Goal: Check status: Check status

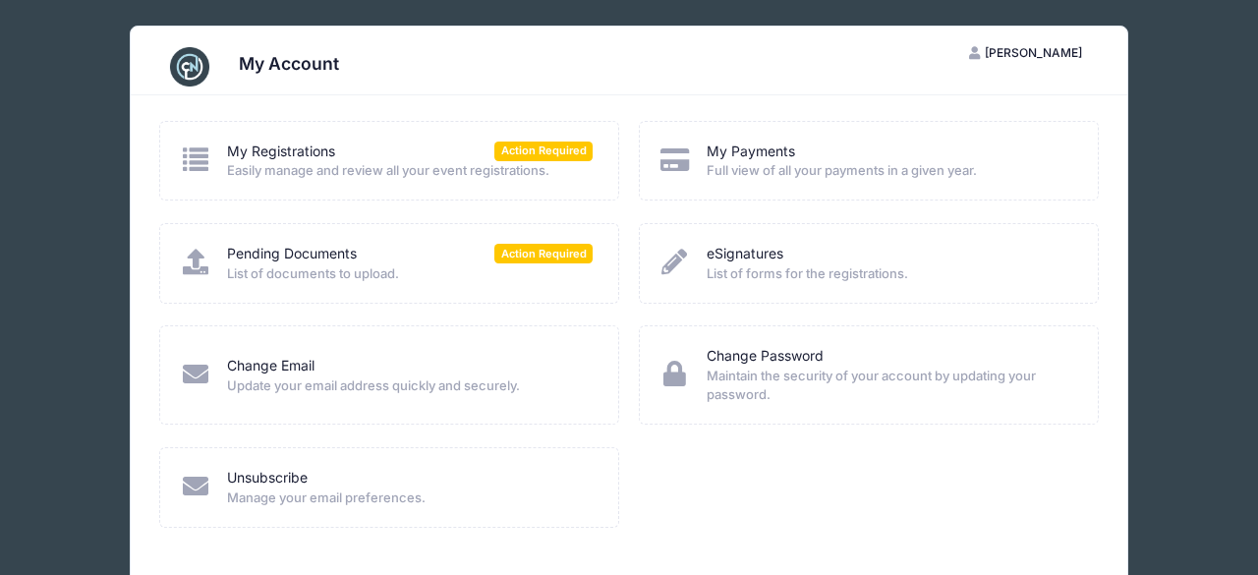
click at [813, 185] on div "My Payments Full view of all your payments in a given year." at bounding box center [869, 161] width 460 height 80
click at [806, 171] on span "Full view of all your payments in a given year." at bounding box center [888, 171] width 365 height 20
click at [217, 154] on div "My Registrations Action Required Easily manage and review all your event regist…" at bounding box center [389, 160] width 420 height 39
click at [773, 149] on link "My Payments" at bounding box center [750, 151] width 88 height 21
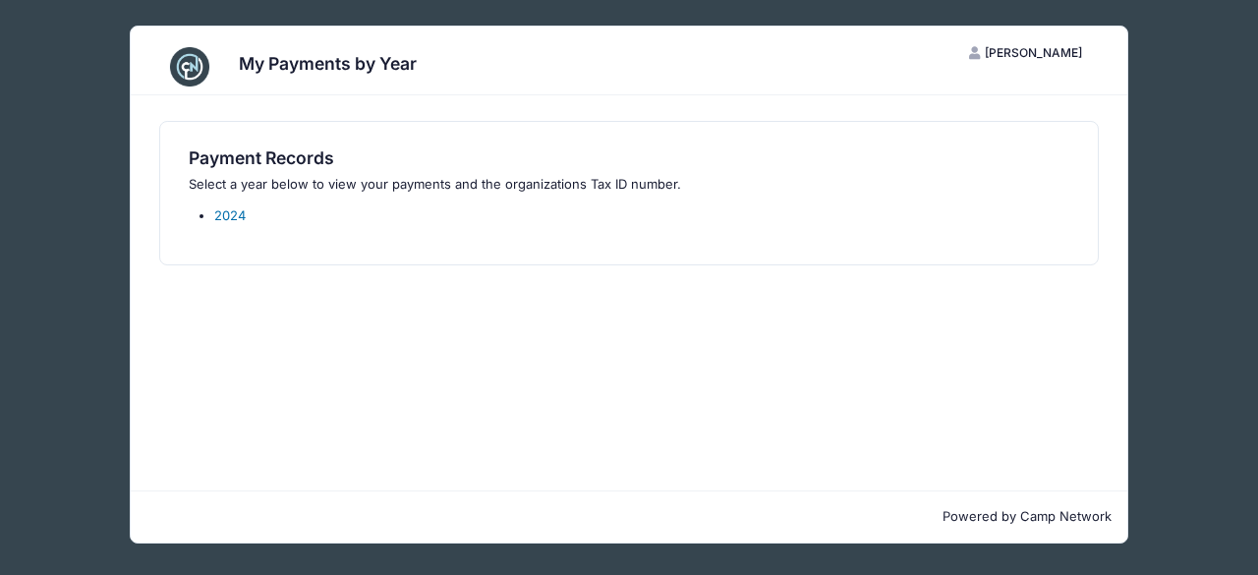
click at [225, 215] on link "2024" at bounding box center [229, 215] width 31 height 16
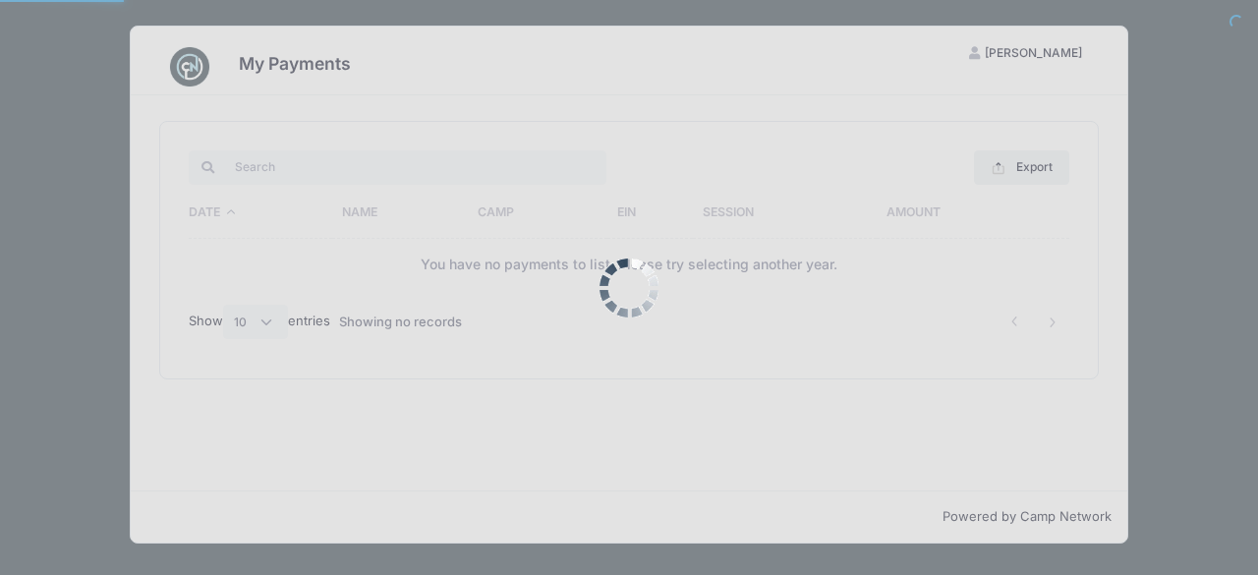
select select "10"
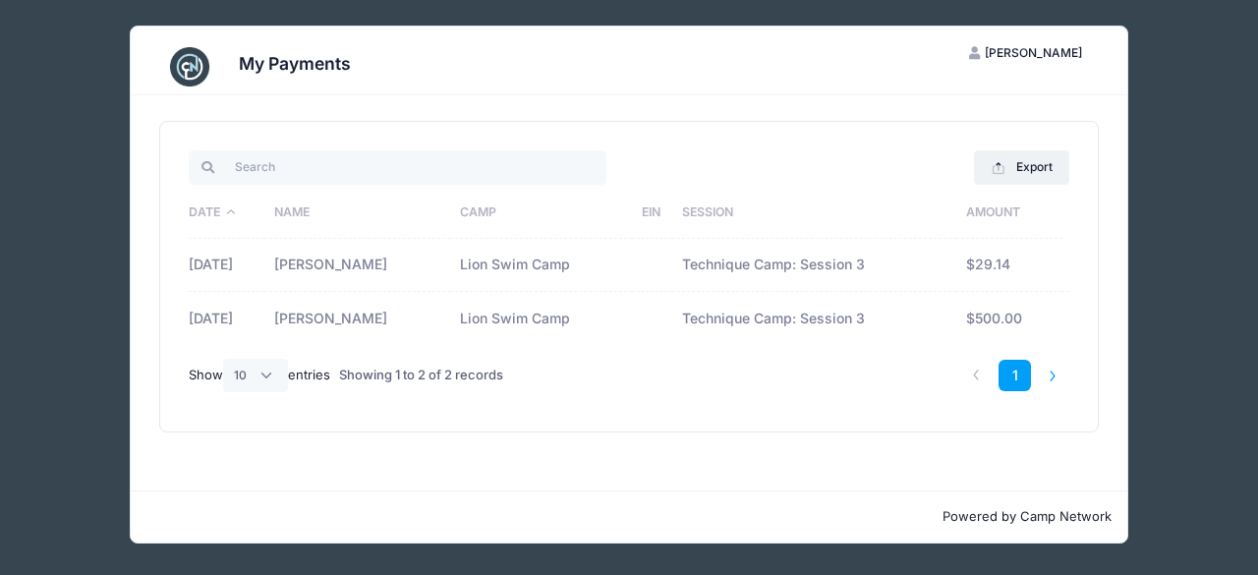
click at [1052, 376] on li at bounding box center [1053, 376] width 32 height 32
click at [978, 374] on li at bounding box center [976, 376] width 32 height 32
click at [1052, 374] on li at bounding box center [1053, 376] width 32 height 32
drag, startPoint x: 1052, startPoint y: 374, endPoint x: 1023, endPoint y: 374, distance: 29.5
click at [1042, 374] on li at bounding box center [1053, 376] width 32 height 32
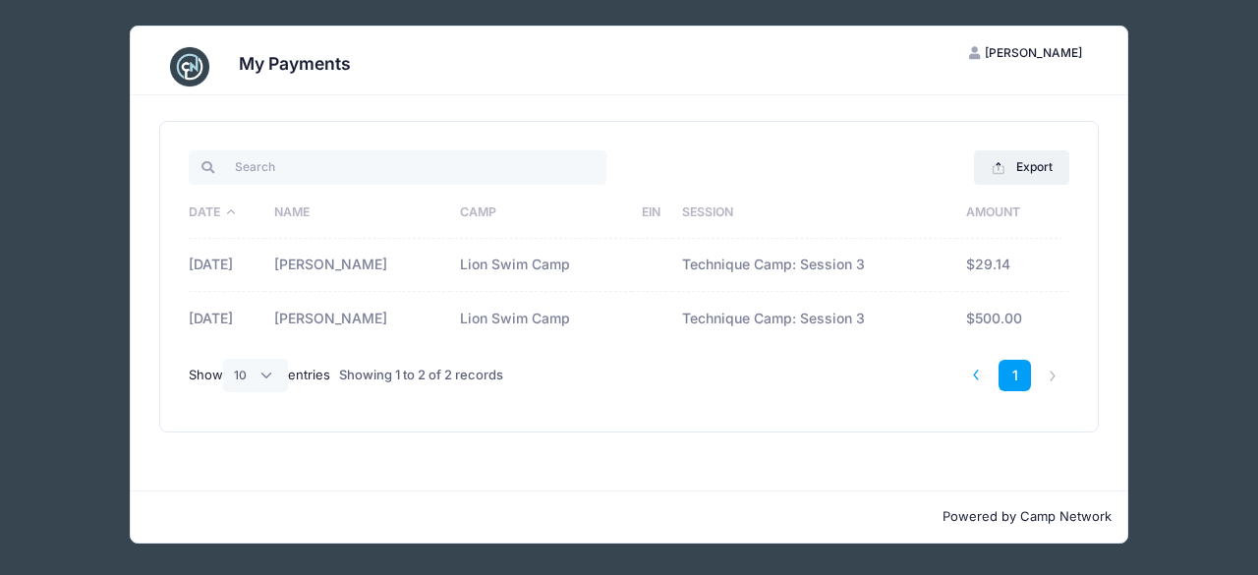
click at [975, 373] on li at bounding box center [976, 376] width 32 height 32
